Goal: Obtain resource: Obtain resource

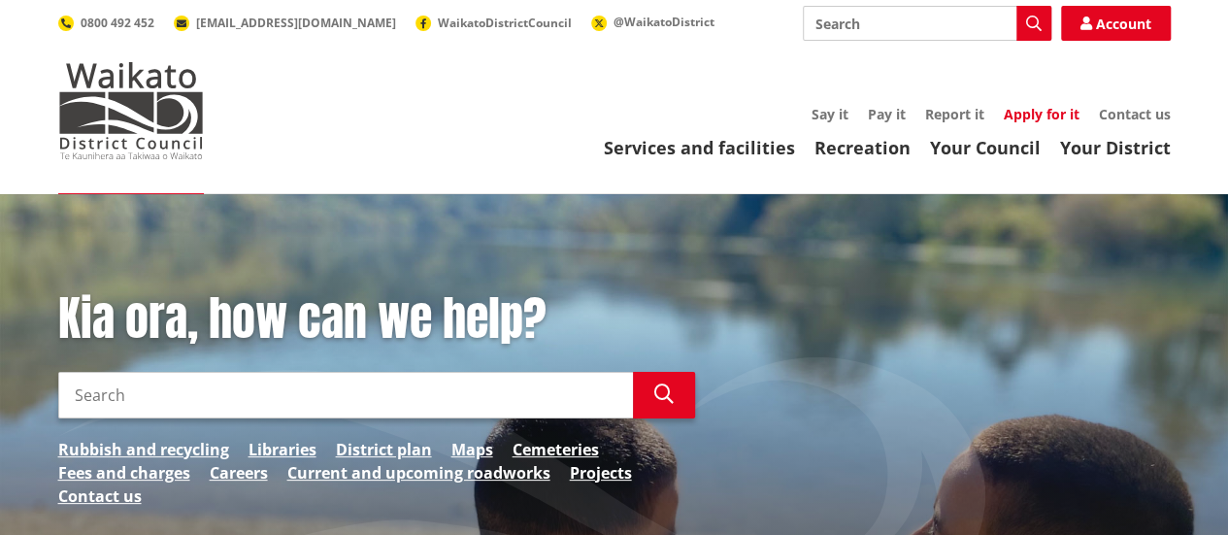
click at [1020, 117] on link "Apply for it" at bounding box center [1042, 114] width 76 height 18
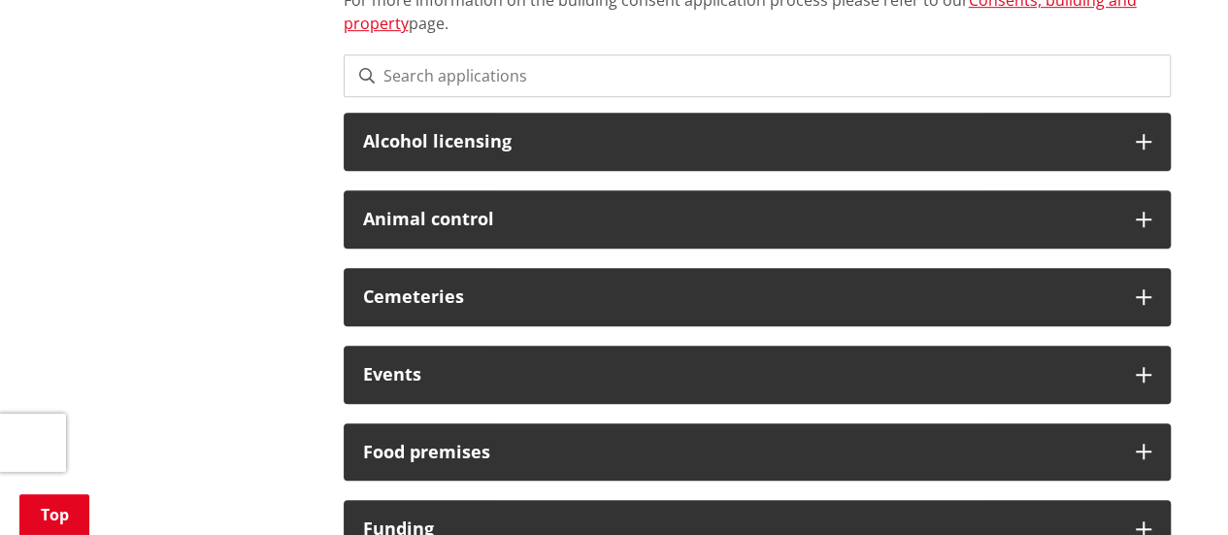
scroll to position [550, 0]
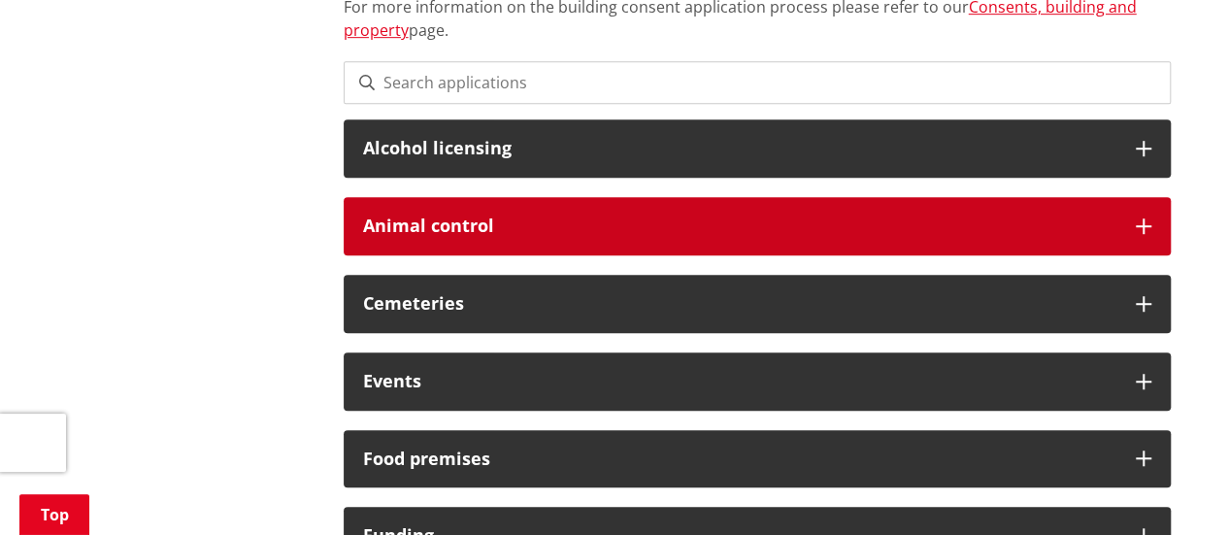
click at [833, 220] on h3 "Animal control" at bounding box center [739, 226] width 753 height 19
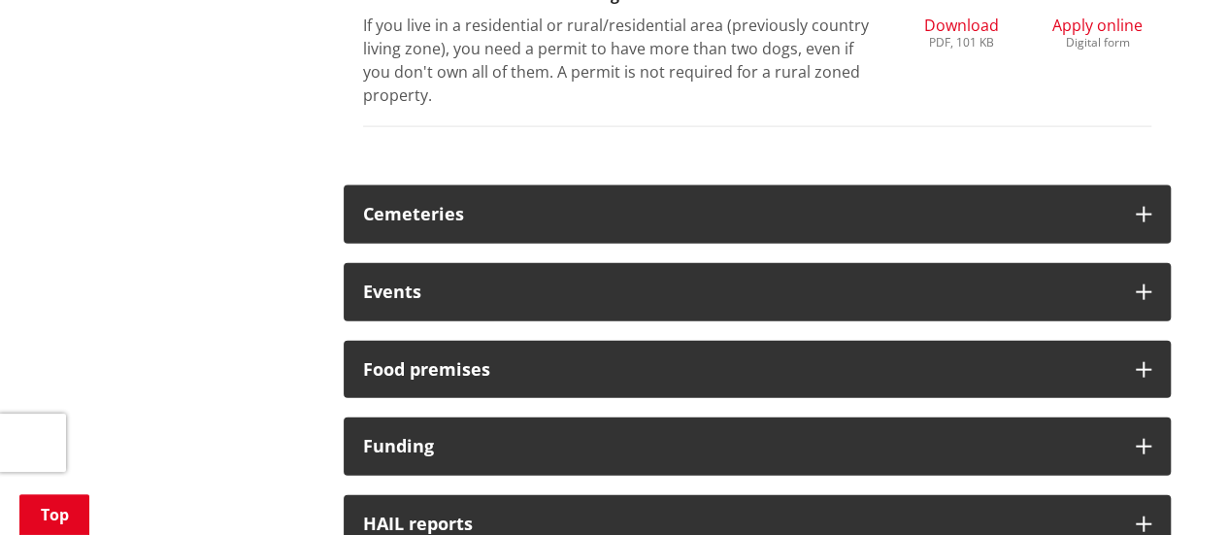
scroll to position [2009, 0]
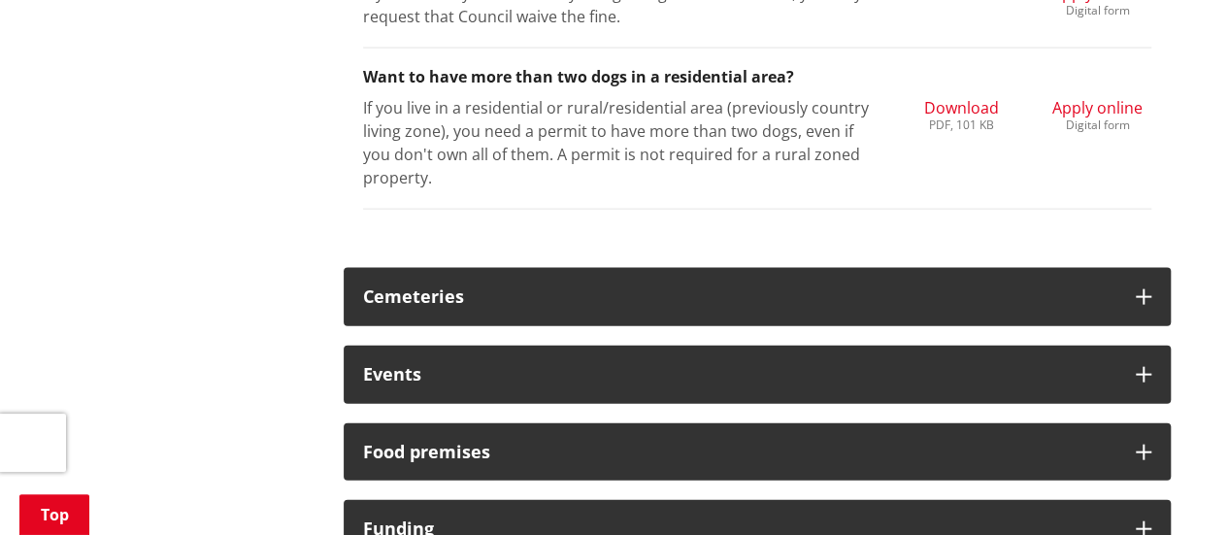
click at [954, 100] on span "Download" at bounding box center [960, 107] width 75 height 21
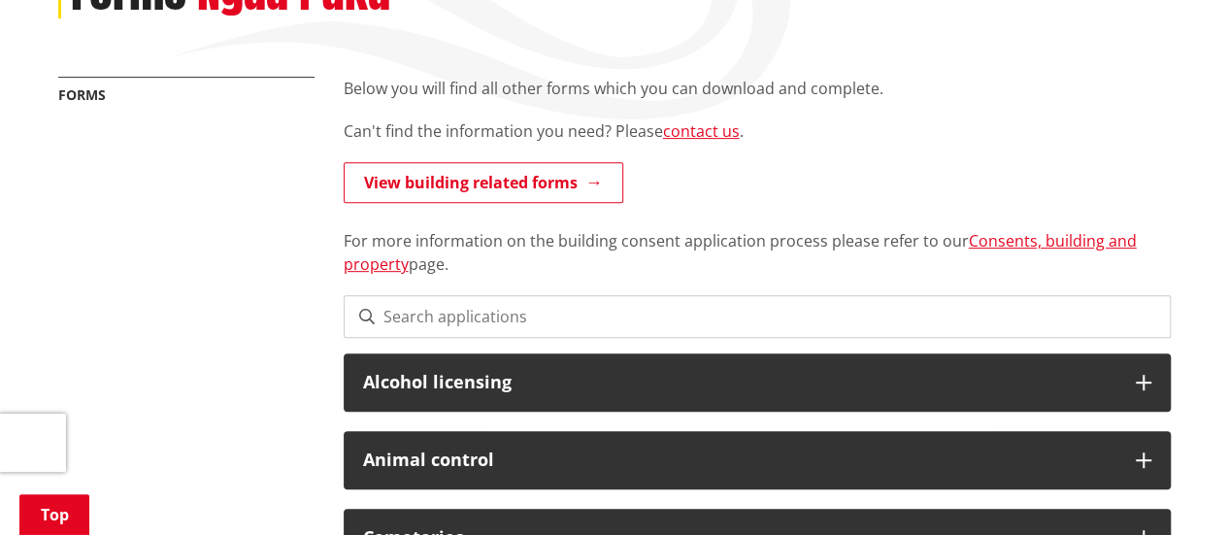
scroll to position [341, 0]
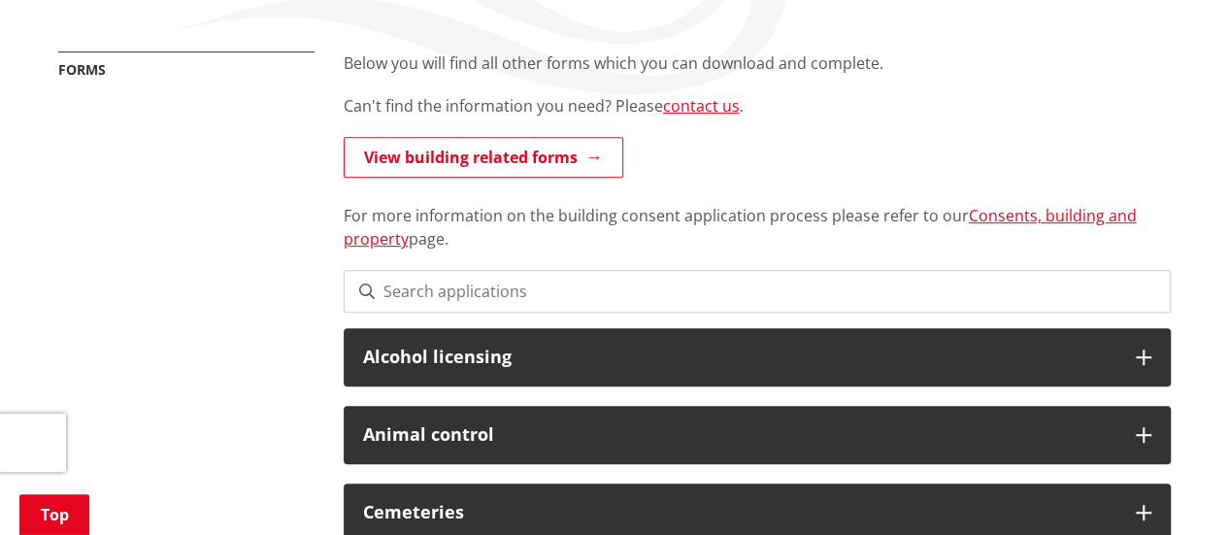
click at [415, 277] on input at bounding box center [757, 291] width 827 height 43
paste input "Animal Boarding houses"
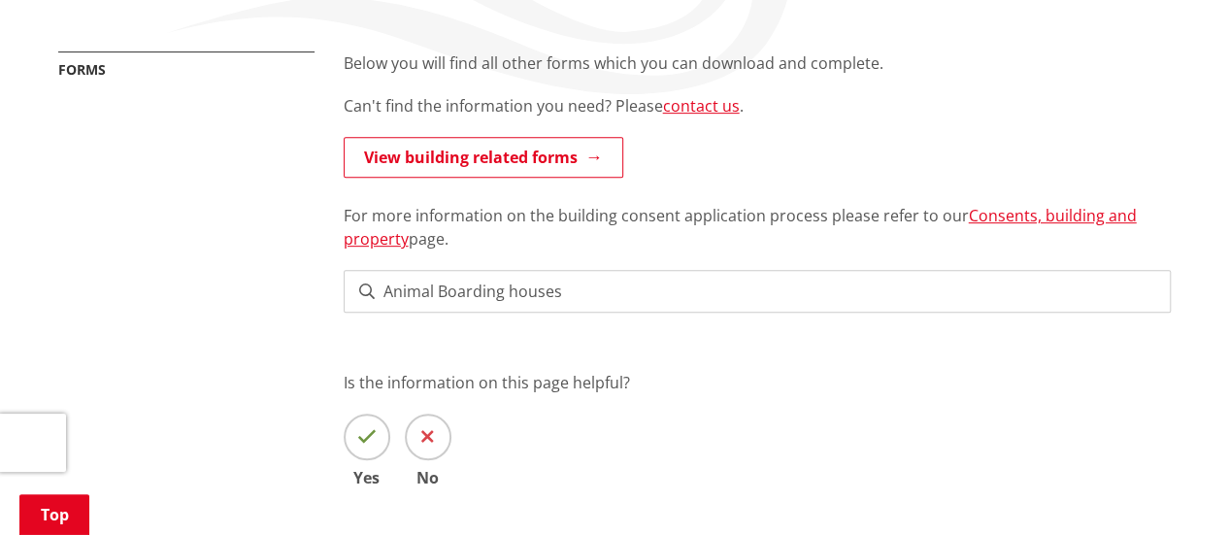
type input "Animal Boarding houses"
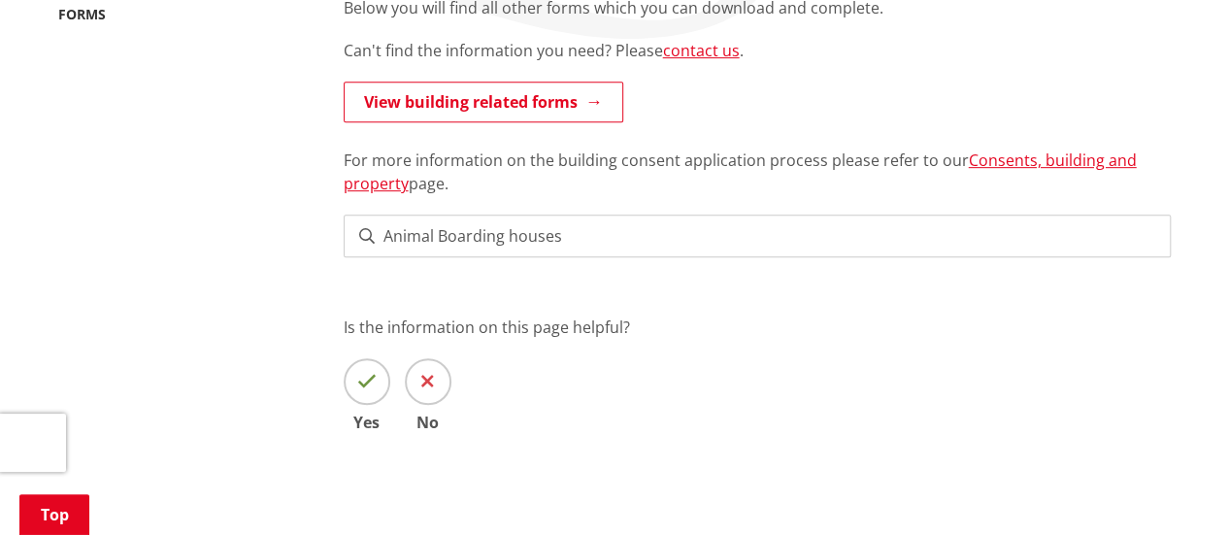
scroll to position [398, 0]
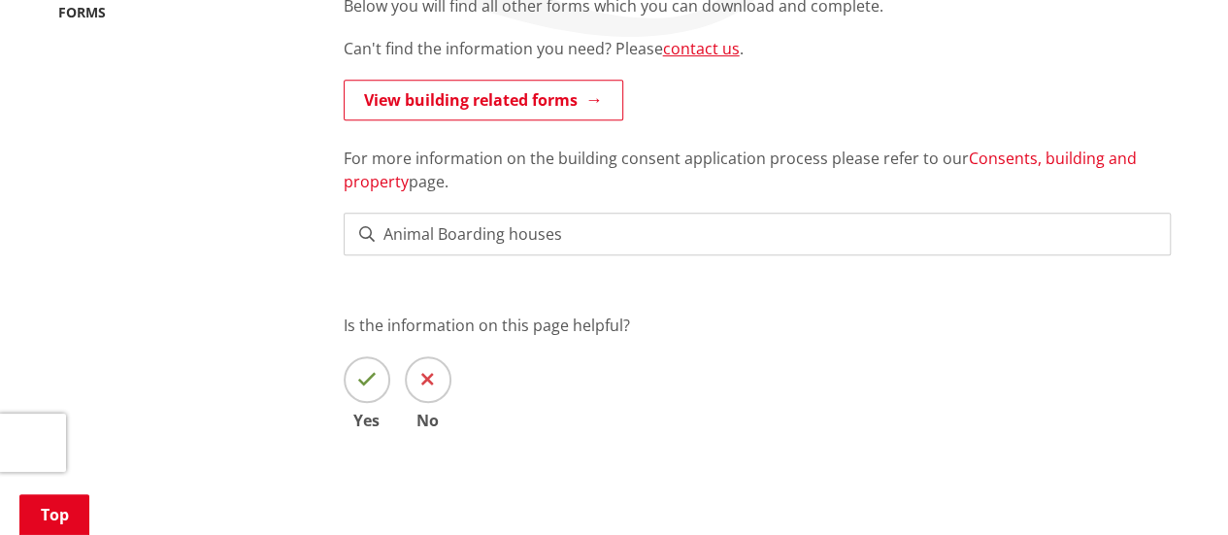
click at [1014, 155] on link "Consents, building and property" at bounding box center [740, 170] width 793 height 45
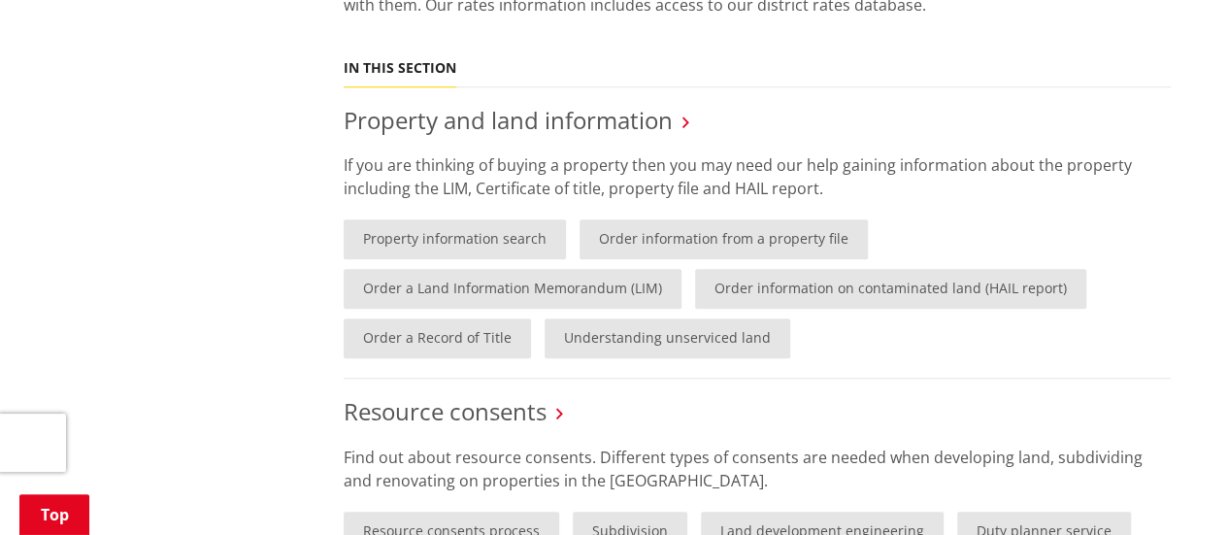
scroll to position [795, 0]
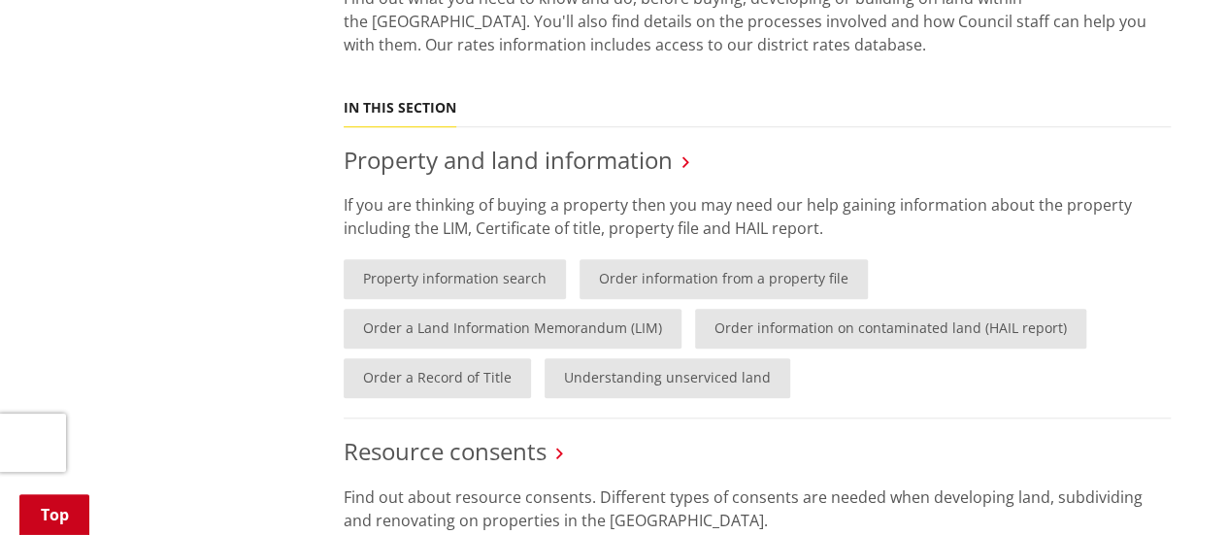
click at [48, 506] on link "Top" at bounding box center [54, 514] width 70 height 41
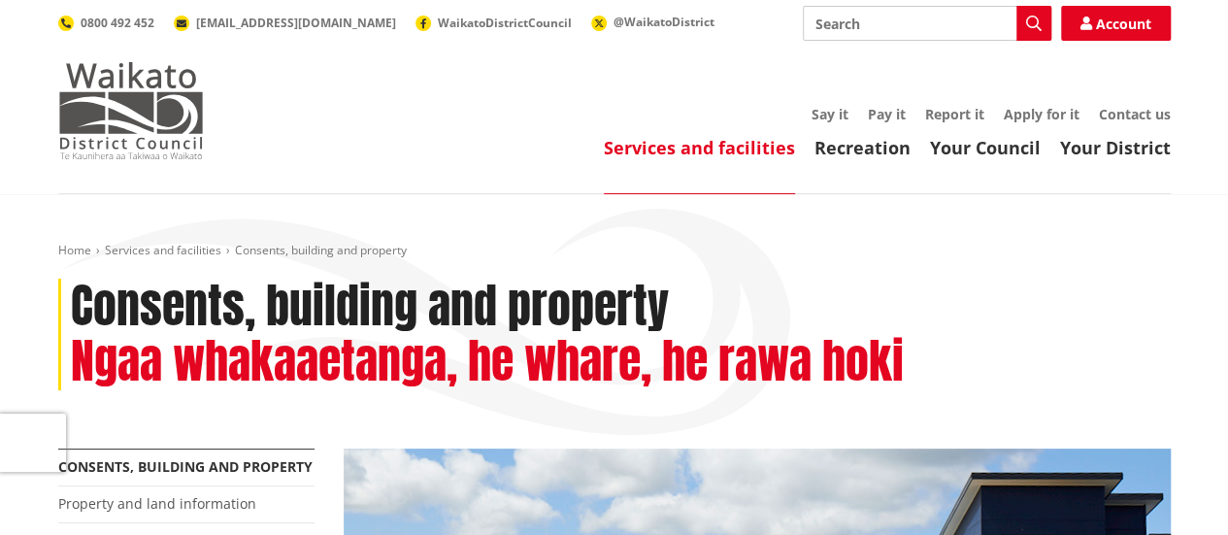
click at [100, 116] on img at bounding box center [131, 110] width 146 height 97
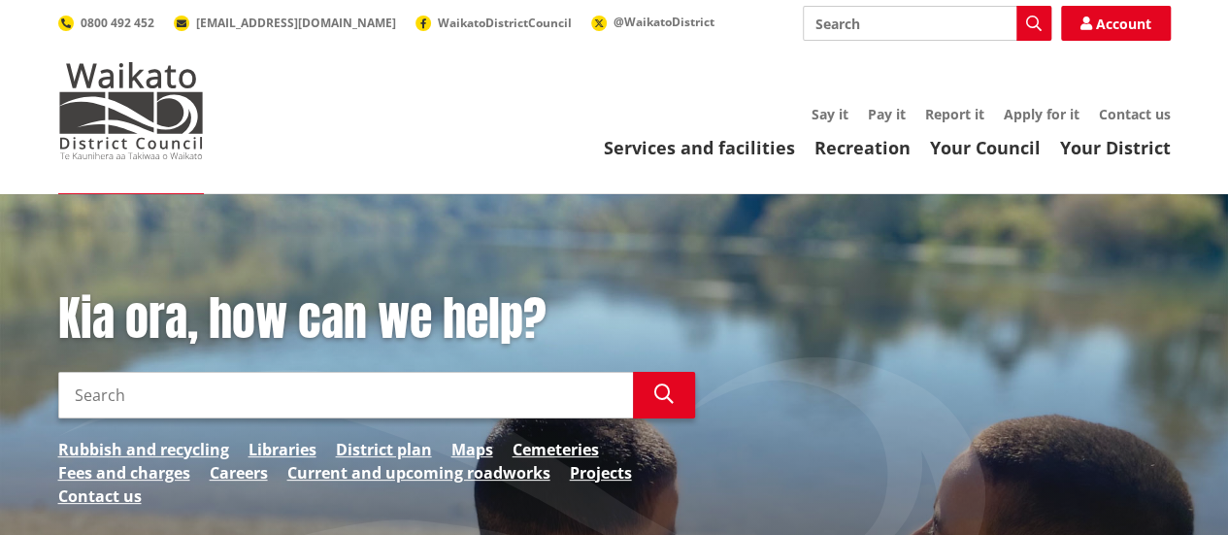
click at [843, 18] on input "Search" at bounding box center [927, 23] width 249 height 35
paste input "Animal Boarding houses"
type input "Animal Boarding houses"
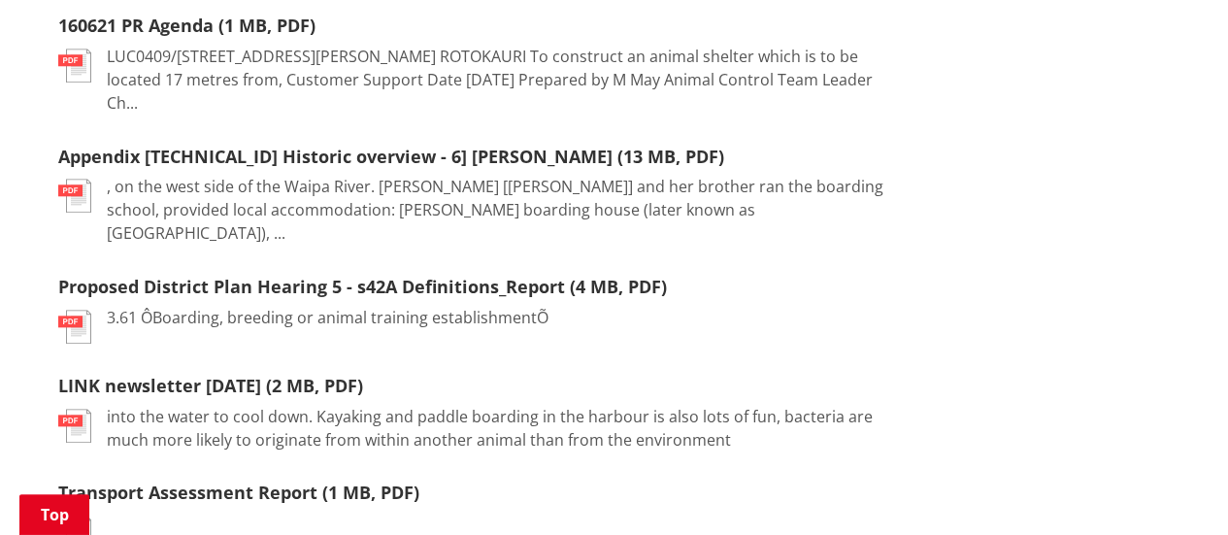
scroll to position [920, 0]
click at [74, 309] on img at bounding box center [74, 326] width 33 height 34
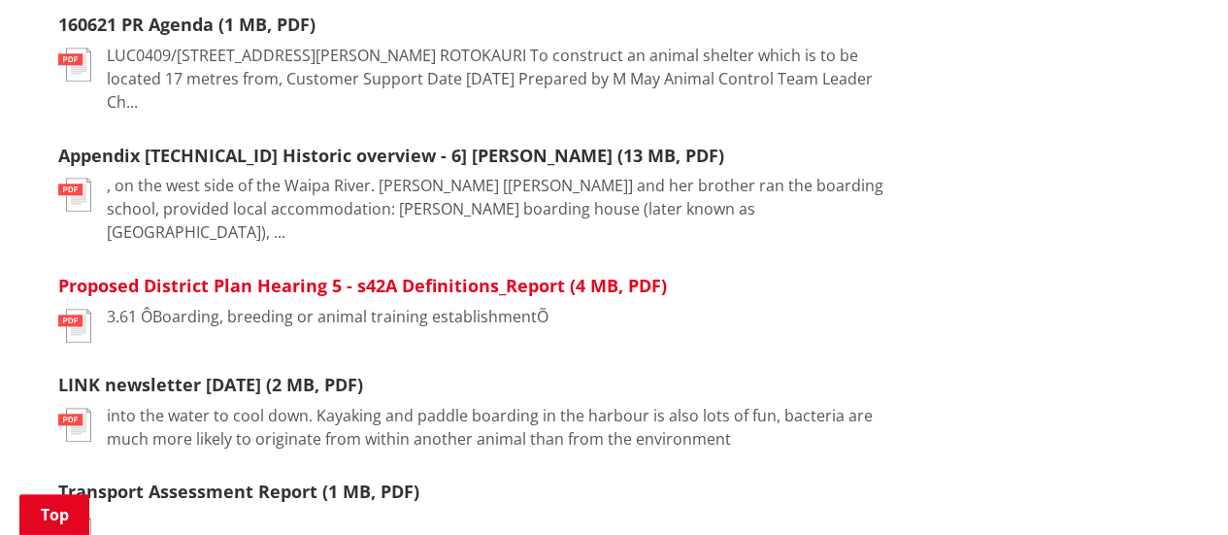
click at [293, 274] on link "Proposed District Plan Hearing 5 - s42A Definitions_Report (4 MB, PDF)" at bounding box center [362, 285] width 609 height 23
